Goal: Task Accomplishment & Management: Use online tool/utility

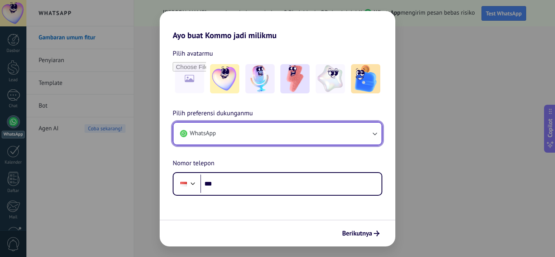
click at [376, 133] on icon "button" at bounding box center [375, 134] width 8 height 8
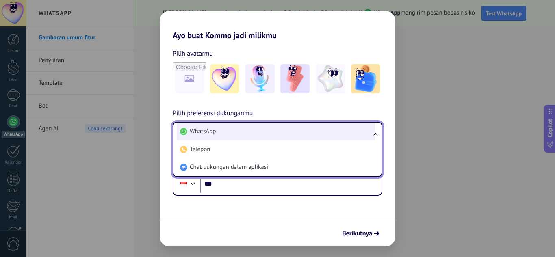
click at [226, 130] on li "WhatsApp" at bounding box center [276, 132] width 198 height 18
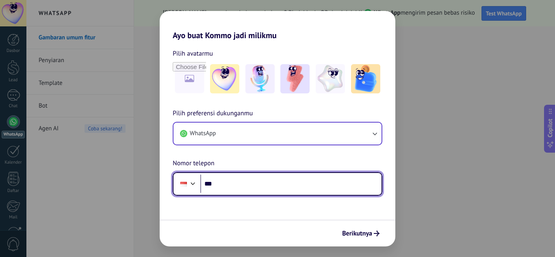
click at [222, 182] on input "***" at bounding box center [290, 184] width 181 height 19
type input "**********"
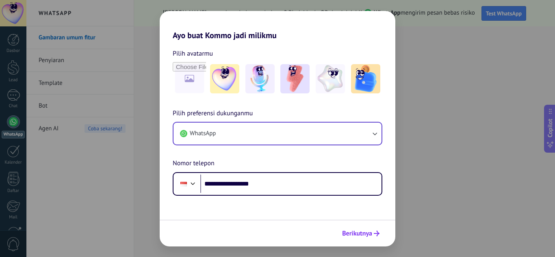
click at [358, 232] on span "Berikutnya" at bounding box center [357, 234] width 30 height 6
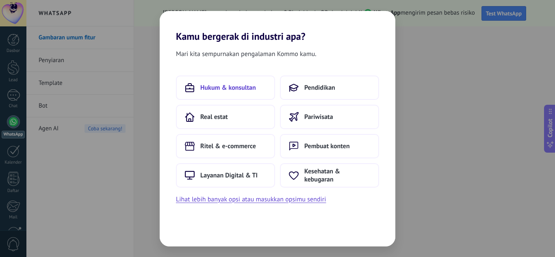
click at [222, 87] on span "Hukum & konsultan" at bounding box center [228, 88] width 56 height 8
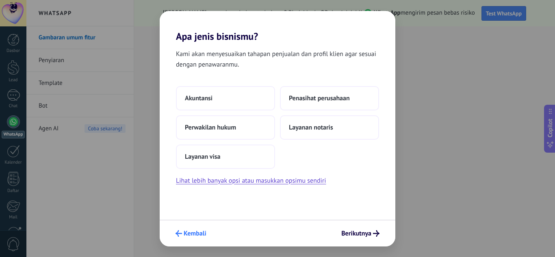
click at [193, 231] on span "Kembali" at bounding box center [195, 234] width 23 height 6
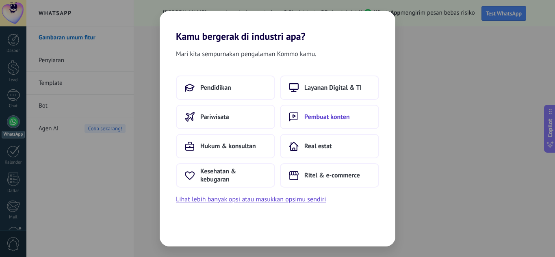
click at [318, 117] on span "Pembuat konten" at bounding box center [327, 117] width 46 height 8
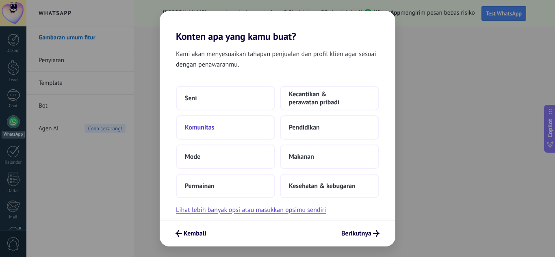
click at [198, 125] on span "Komunitas" at bounding box center [200, 128] width 30 height 8
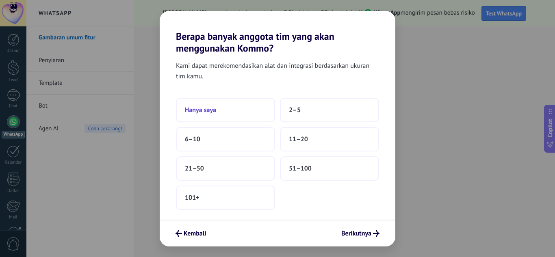
click at [197, 108] on span "Hanya saya" at bounding box center [200, 110] width 31 height 8
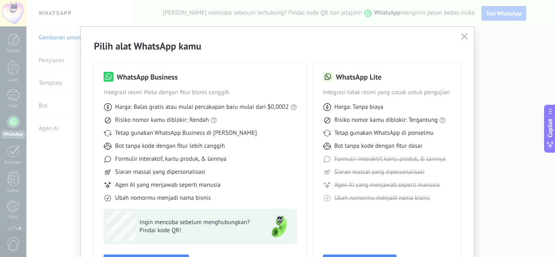
click at [330, 78] on use at bounding box center [328, 77] width 10 height 10
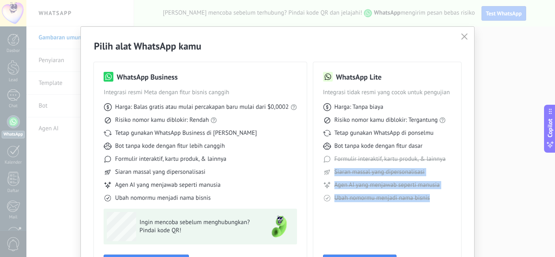
drag, startPoint x: 469, startPoint y: 163, endPoint x: 472, endPoint y: 195, distance: 33.1
click at [472, 195] on div "Pilih alat WhatsApp kamu WhatsApp Business Integrasi resmi Meta dengan fitur bi…" at bounding box center [277, 159] width 393 height 265
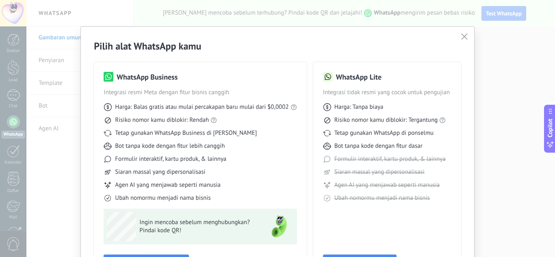
click at [407, 96] on span "Integrasi tidak resmi yang cocok untuk pengujian" at bounding box center [387, 93] width 128 height 8
drag, startPoint x: 360, startPoint y: 39, endPoint x: 358, endPoint y: 17, distance: 22.0
click at [358, 17] on div "Pilih alat WhatsApp kamu WhatsApp Business Integrasi resmi Meta dengan fitur bi…" at bounding box center [277, 128] width 555 height 257
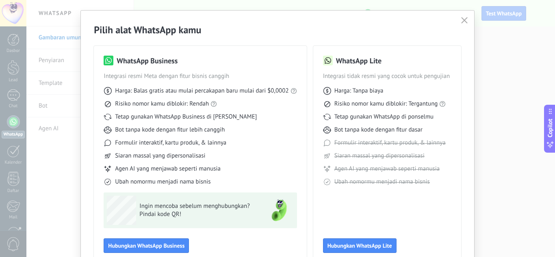
scroll to position [33, 0]
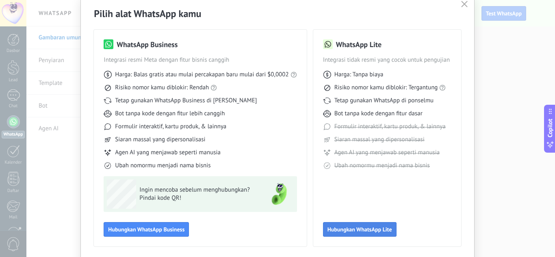
click at [364, 227] on span "Hubungkan WhatsApp Lite" at bounding box center [360, 230] width 65 height 6
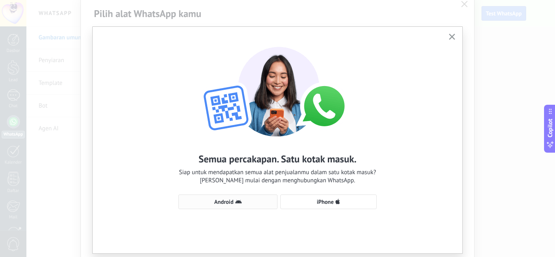
click at [222, 202] on span "Android" at bounding box center [223, 202] width 19 height 6
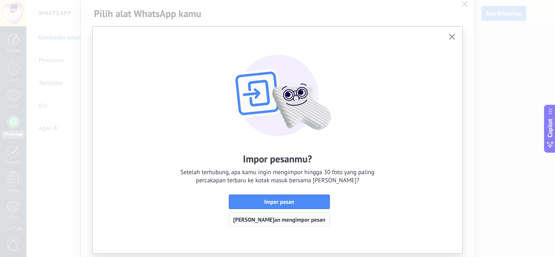
click at [278, 220] on span "[PERSON_NAME]an mengimpor pesan" at bounding box center [279, 220] width 92 height 6
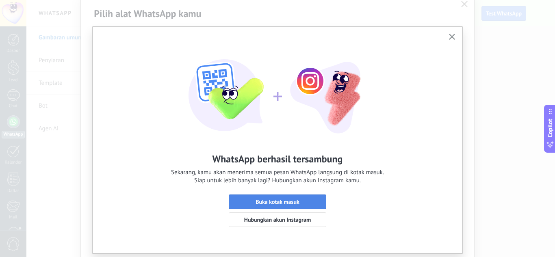
click at [276, 202] on span "Buka kotak masuk" at bounding box center [278, 202] width 44 height 6
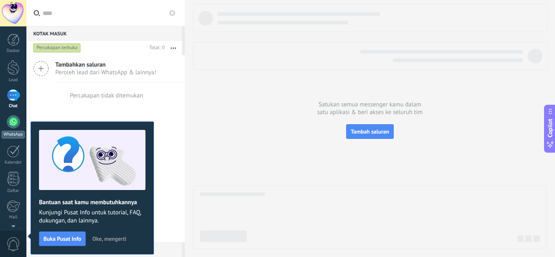
click at [11, 121] on div at bounding box center [13, 121] width 13 height 13
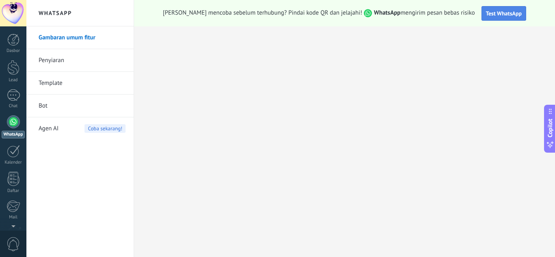
click at [493, 13] on span "Test WhatsApp" at bounding box center [504, 13] width 36 height 7
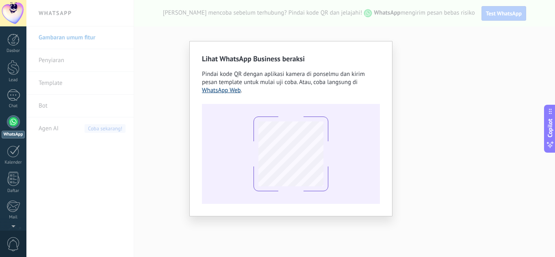
click at [218, 92] on link "WhatsApp Web" at bounding box center [221, 91] width 39 height 8
